Goal: Task Accomplishment & Management: Manage account settings

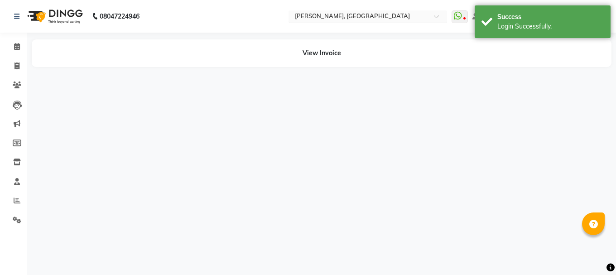
click at [374, 19] on input "text" at bounding box center [358, 17] width 131 height 9
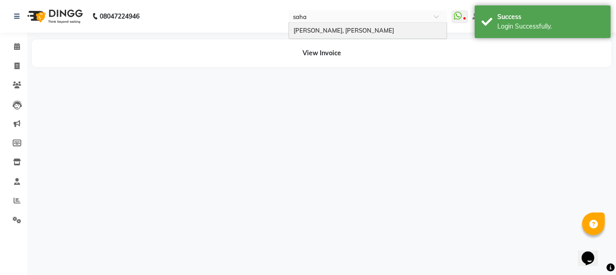
type input "sahak"
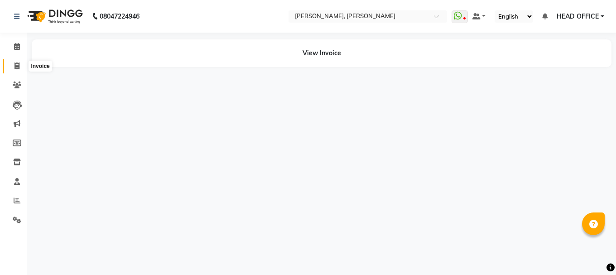
click at [13, 67] on span at bounding box center [17, 66] width 16 height 10
select select "service"
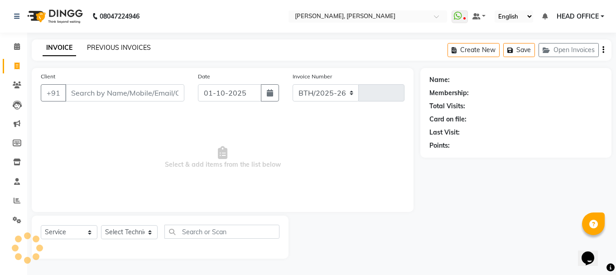
select select "6455"
type input "1354"
click at [130, 51] on link "PREVIOUS INVOICES" at bounding box center [119, 47] width 64 height 8
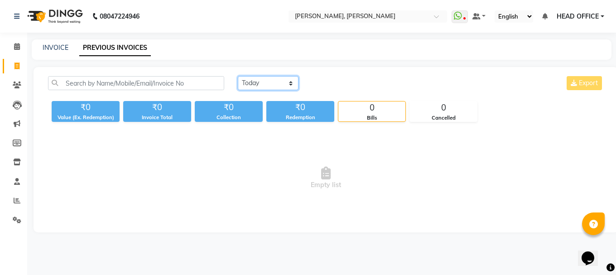
click at [250, 84] on select "[DATE] [DATE] Custom Range" at bounding box center [268, 83] width 61 height 14
select select "[DATE]"
click at [238, 76] on select "Today Yesterday Custom Range" at bounding box center [268, 83] width 61 height 14
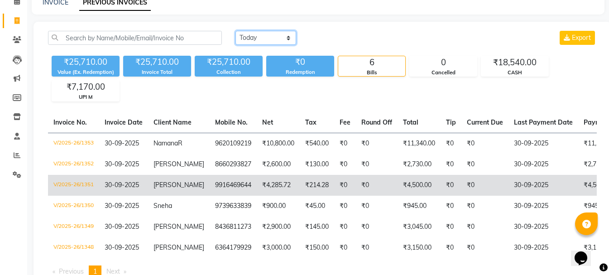
scroll to position [85, 0]
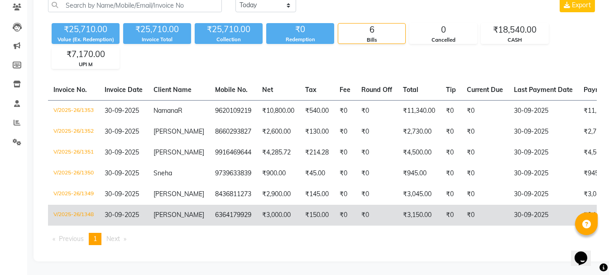
click at [186, 211] on td "[PERSON_NAME]" at bounding box center [179, 215] width 62 height 21
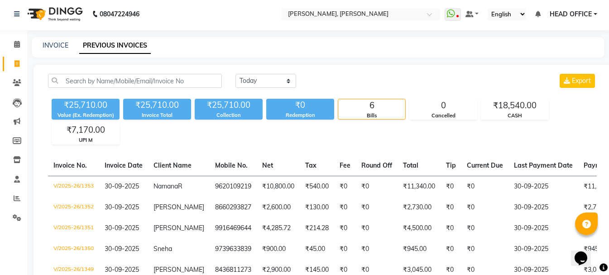
scroll to position [0, 0]
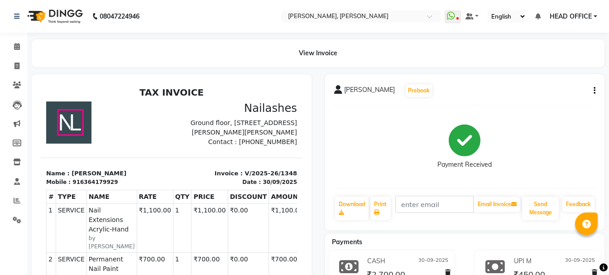
click at [594, 91] on icon "button" at bounding box center [595, 91] width 2 height 0
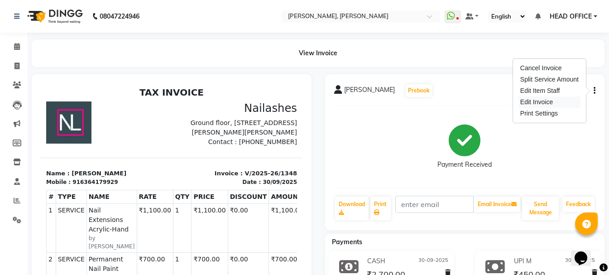
click at [549, 103] on div "Edit Invoice" at bounding box center [550, 101] width 62 height 11
select select "service"
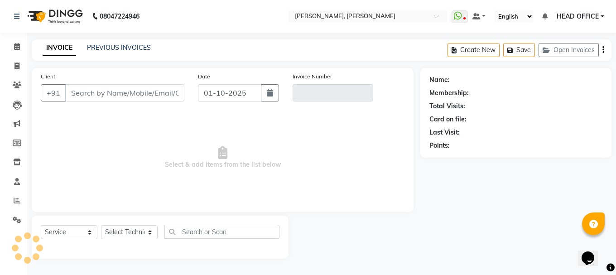
type input "6364179929"
type input "V/2025-26/1348"
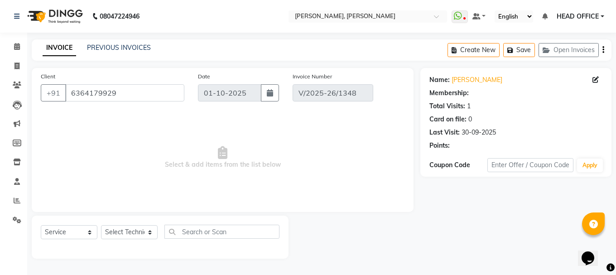
type input "30-09-2025"
select select "select"
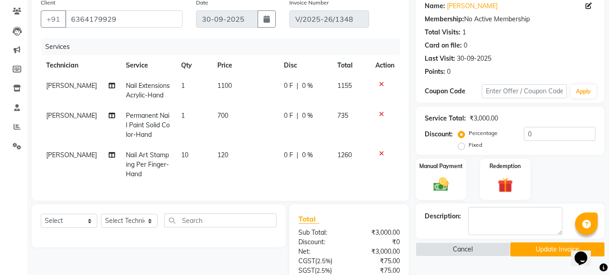
scroll to position [91, 0]
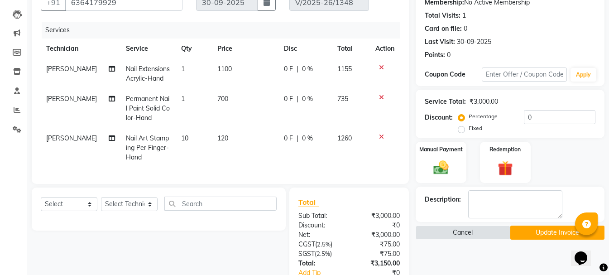
click at [65, 74] on td "[PERSON_NAME]" at bounding box center [81, 74] width 80 height 30
select select "86749"
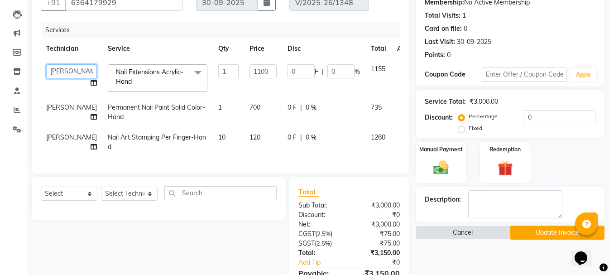
click at [64, 70] on select "[PERSON_NAME] Divya [PERSON_NAME] Manager [PERSON_NAME] [PERSON_NAME] [PERSON_N…" at bounding box center [71, 71] width 51 height 14
select select "54412"
click at [66, 110] on span "[PERSON_NAME]" at bounding box center [71, 107] width 51 height 8
select select "86749"
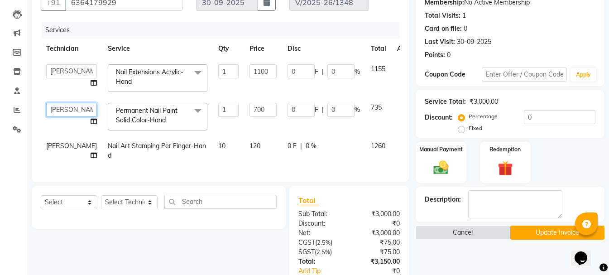
click at [66, 111] on select "[PERSON_NAME] Divya [PERSON_NAME] Manager [PERSON_NAME] [PERSON_NAME] [PERSON_N…" at bounding box center [71, 110] width 51 height 14
select select "54412"
click at [59, 146] on span "[PERSON_NAME]" at bounding box center [71, 146] width 51 height 8
select select "86749"
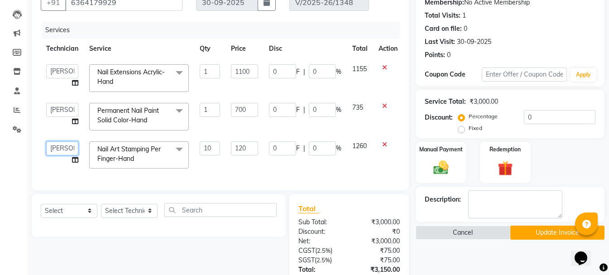
click at [59, 146] on select "[PERSON_NAME] Divya [PERSON_NAME] Manager [PERSON_NAME] [PERSON_NAME] [PERSON_N…" at bounding box center [62, 148] width 32 height 14
select select "54412"
click at [528, 235] on button "Update Invoice" at bounding box center [557, 233] width 94 height 14
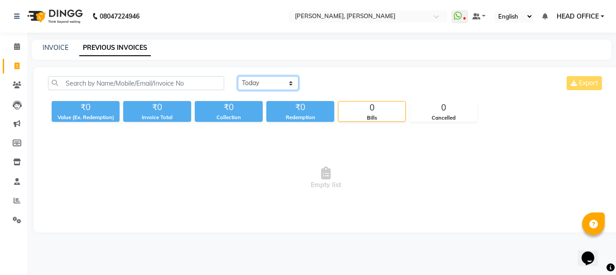
click at [255, 85] on select "[DATE] [DATE] Custom Range" at bounding box center [268, 83] width 61 height 14
select select "[DATE]"
click at [238, 76] on select "[DATE] [DATE] Custom Range" at bounding box center [268, 83] width 61 height 14
